Goal: Navigation & Orientation: Find specific page/section

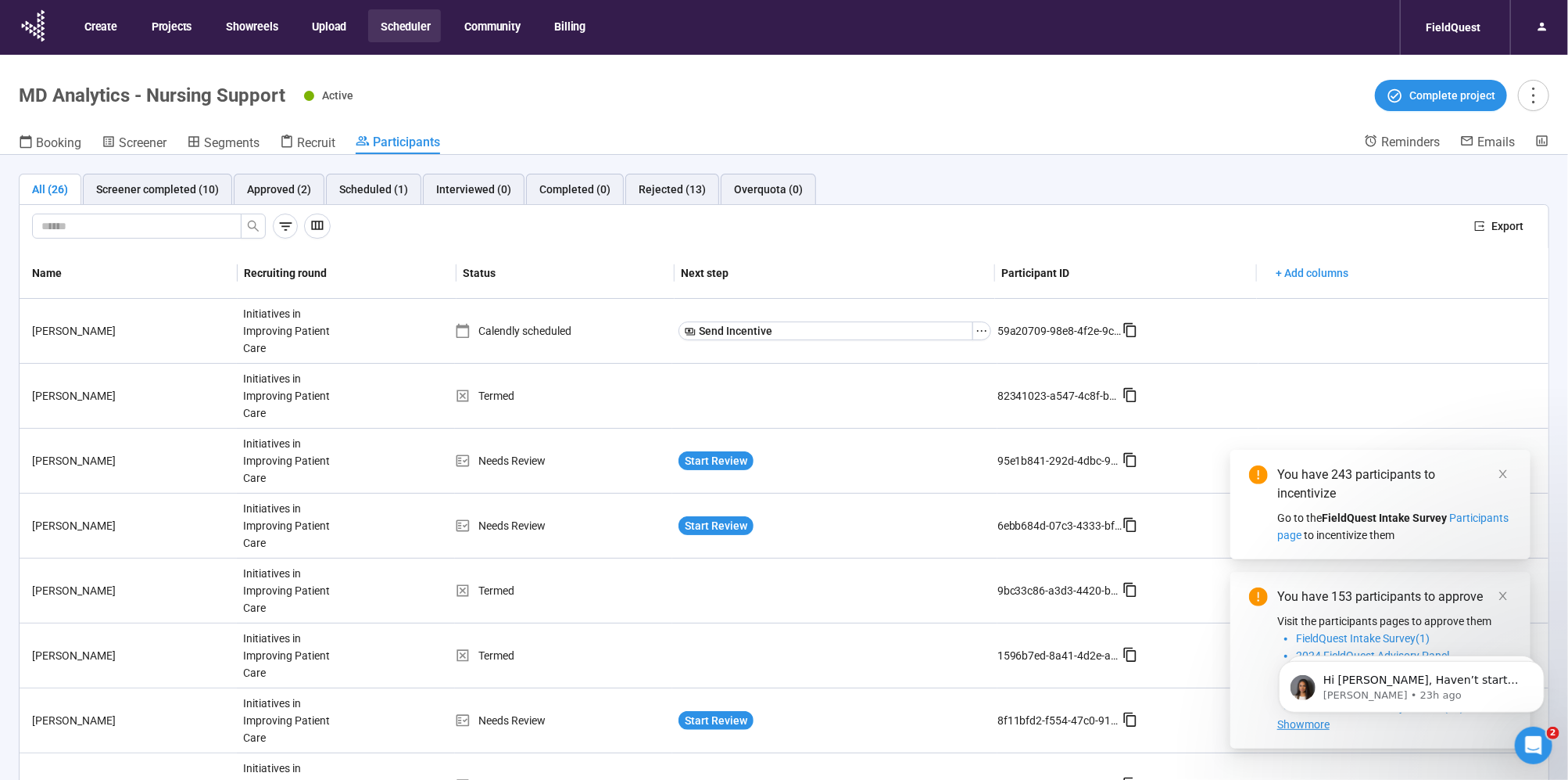
click at [413, 26] on button "Scheduler" at bounding box center [404, 26] width 72 height 33
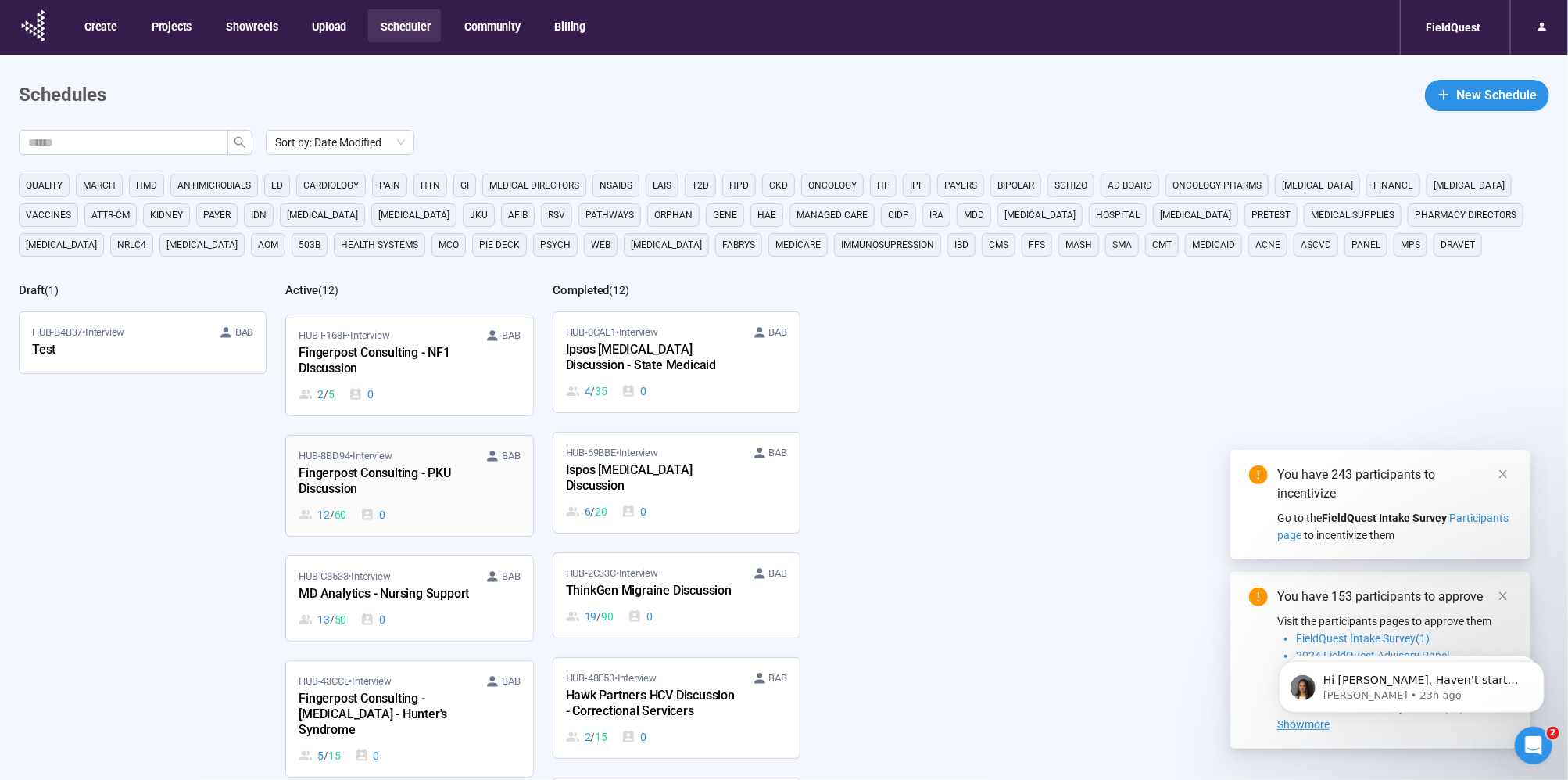
scroll to position [369, 0]
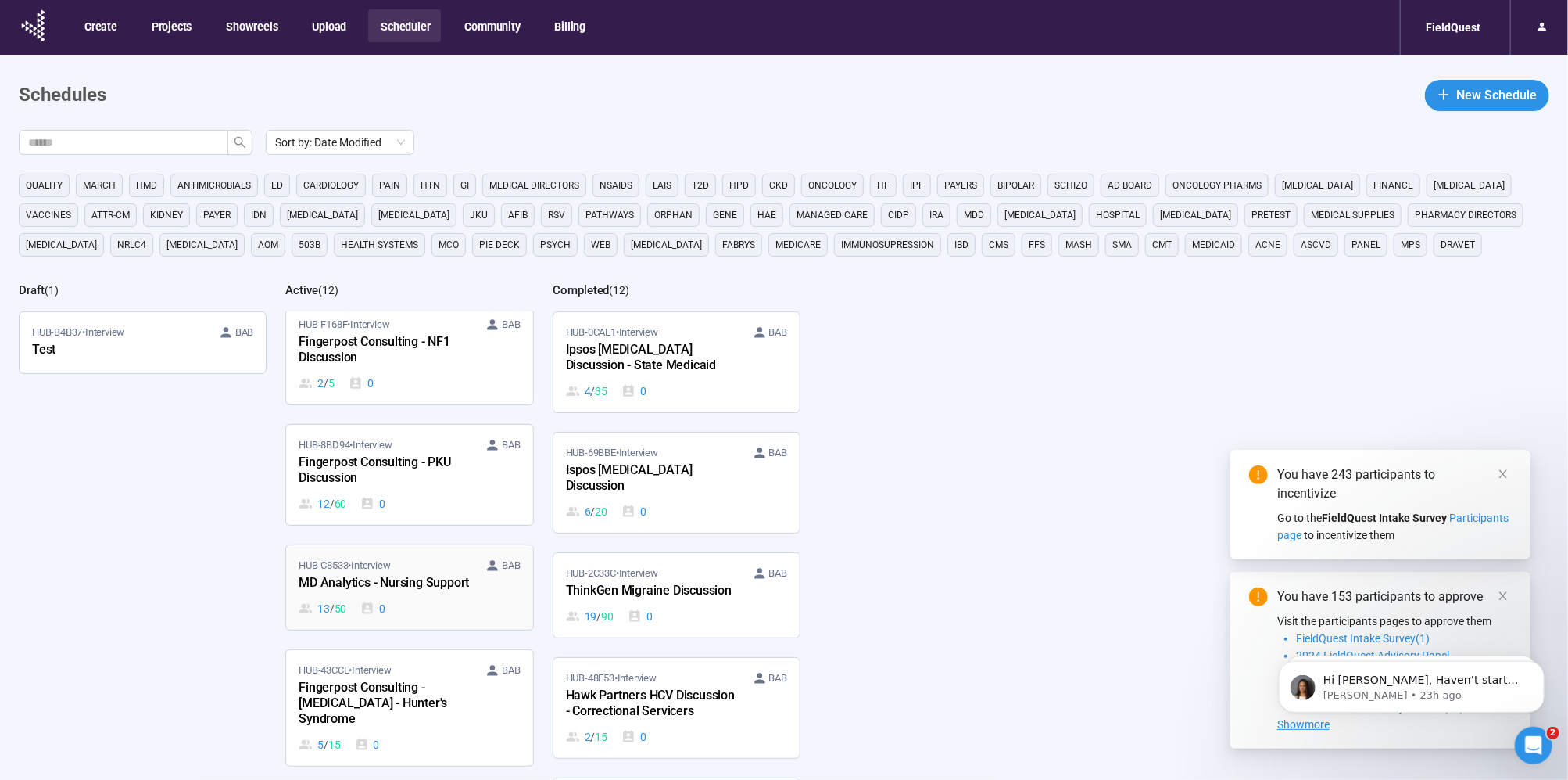
click at [367, 557] on span "HUB-C8533 • Interview" at bounding box center [345, 565] width 91 height 16
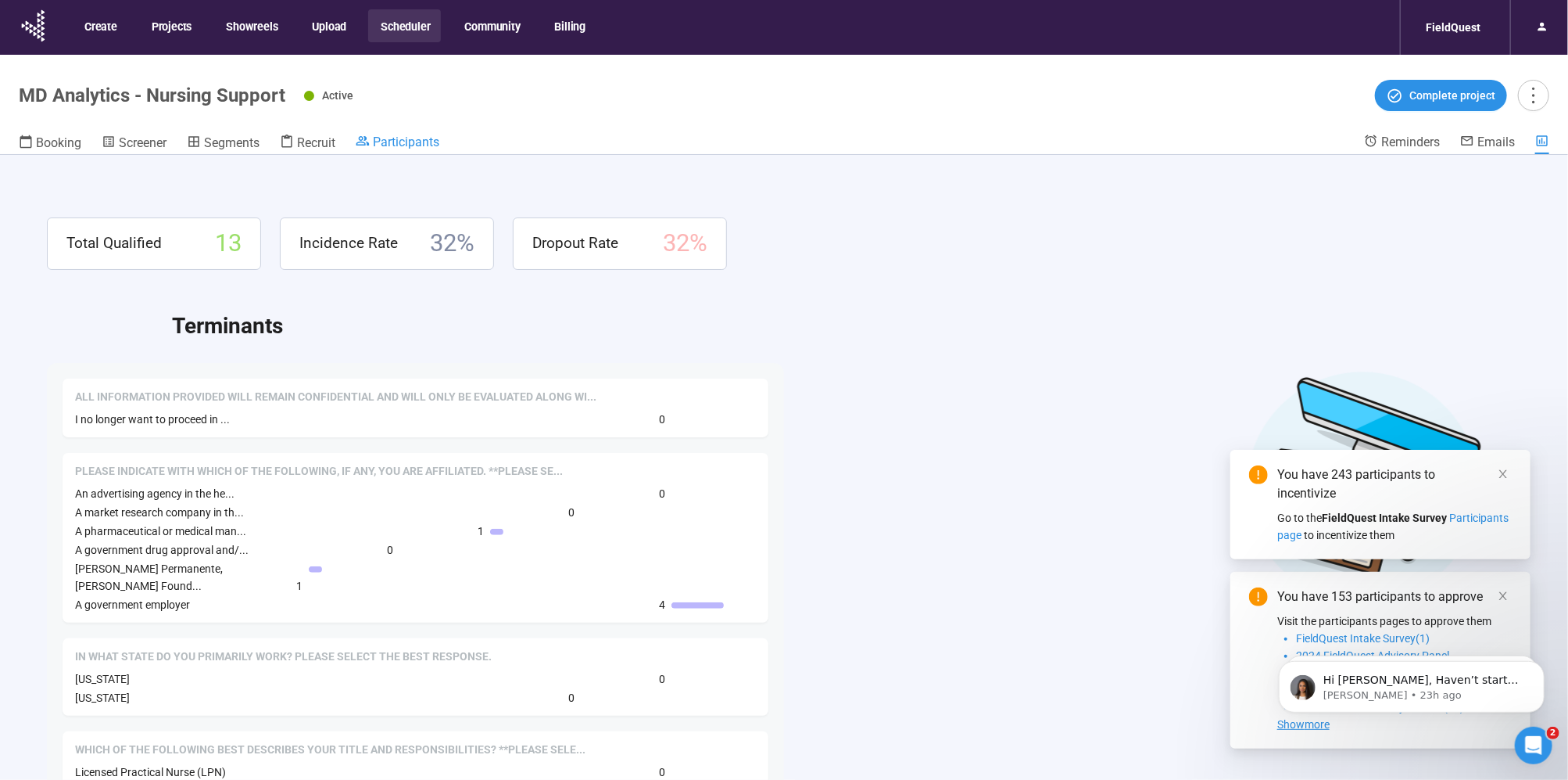
click at [375, 138] on span "Participants" at bounding box center [406, 142] width 66 height 15
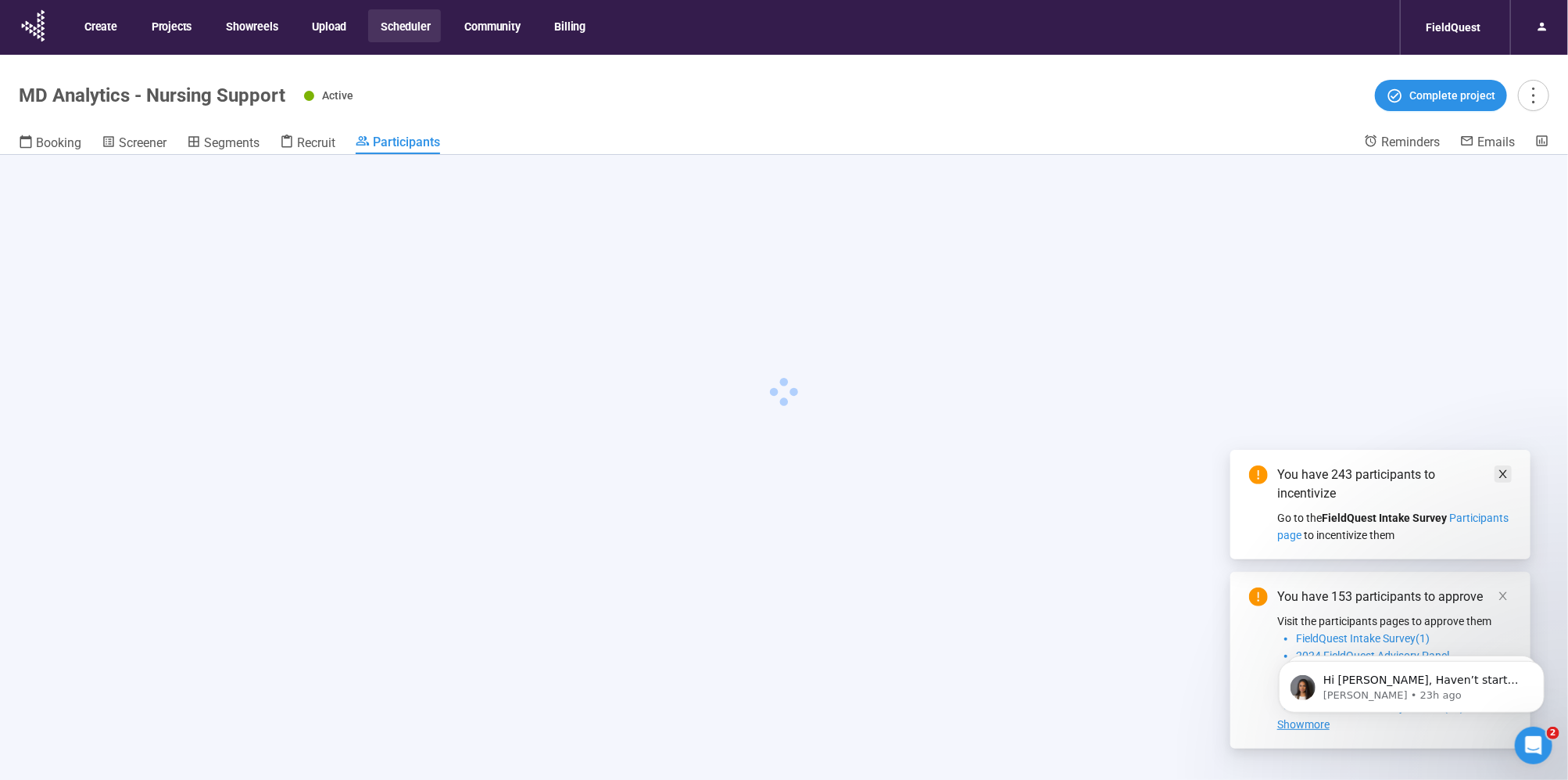
click at [1500, 471] on icon "close" at bounding box center [1503, 474] width 11 height 11
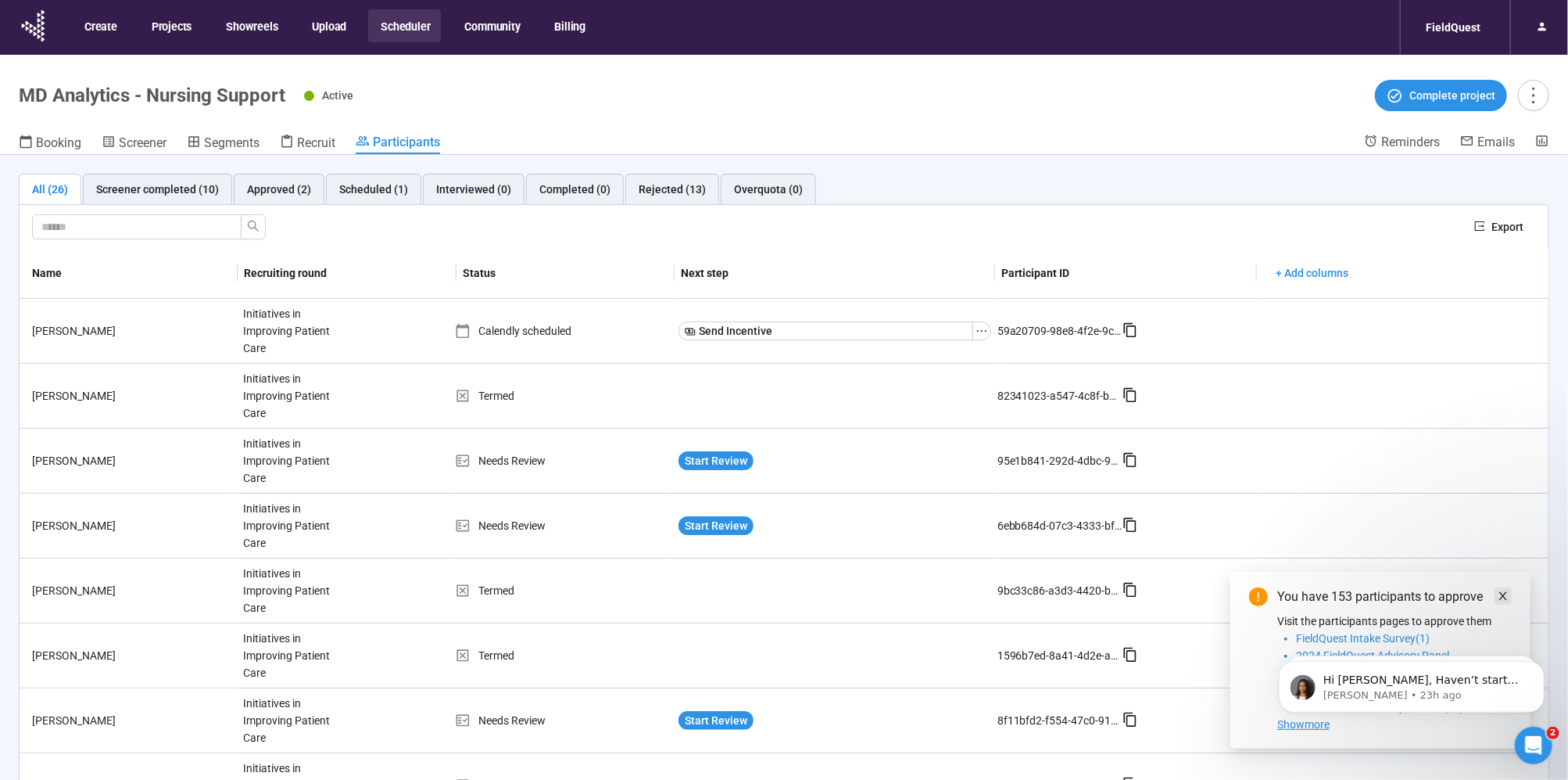
click at [1500, 594] on icon "close" at bounding box center [1503, 596] width 11 height 11
